Goal: Task Accomplishment & Management: Manage account settings

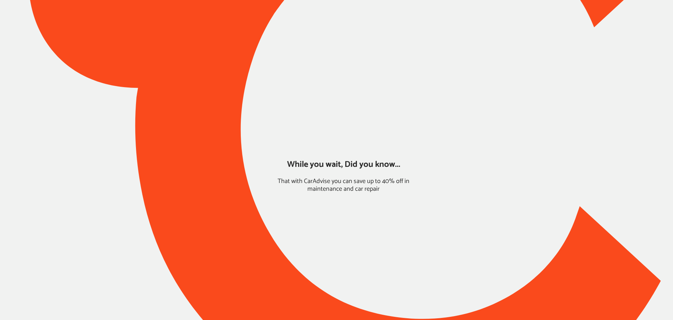
type input "*****"
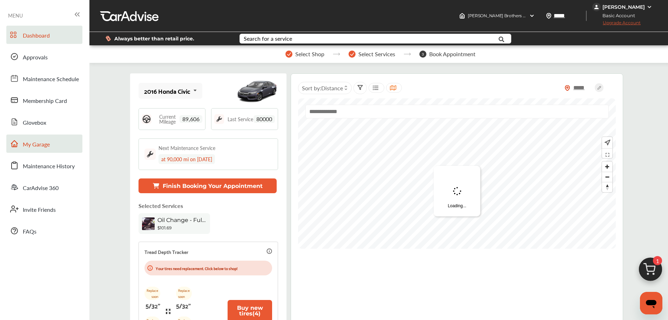
click at [41, 142] on span "My Garage" at bounding box center [36, 144] width 27 height 9
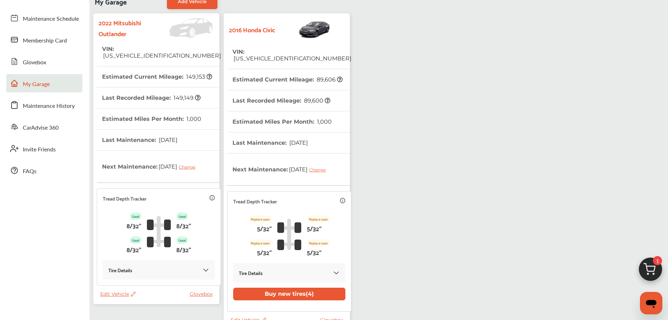
scroll to position [105, 0]
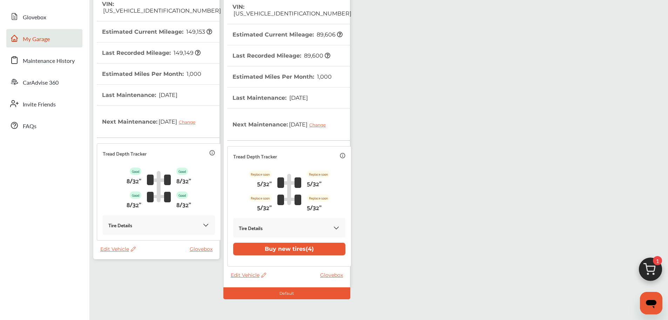
click at [116, 250] on span "Edit Vehicle" at bounding box center [117, 249] width 35 height 6
click at [133, 276] on div "Use this vehicle" at bounding box center [147, 279] width 63 height 11
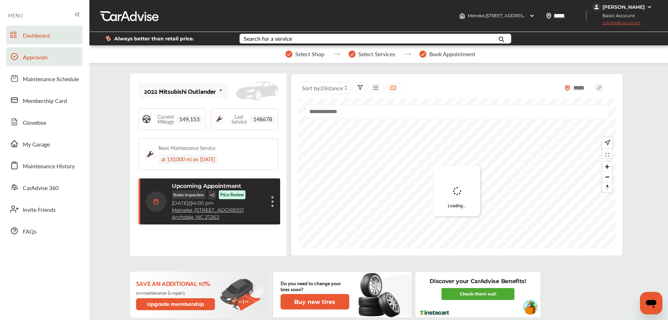
click at [36, 61] on span "Approvals" at bounding box center [35, 57] width 25 height 9
